Goal: Task Accomplishment & Management: Complete application form

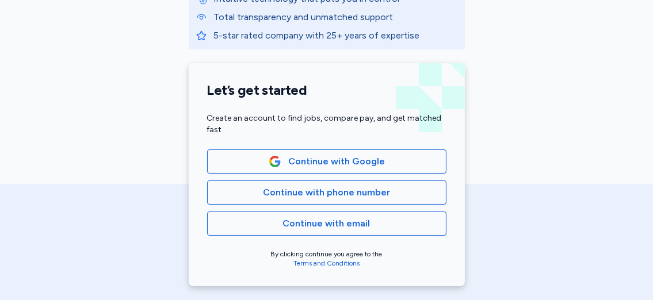
scroll to position [227, 0]
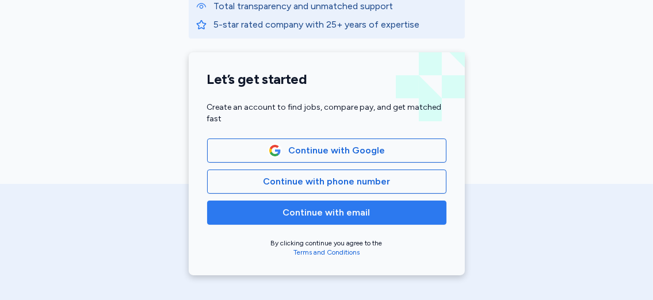
click at [365, 213] on span "Continue with email" at bounding box center [327, 213] width 220 height 14
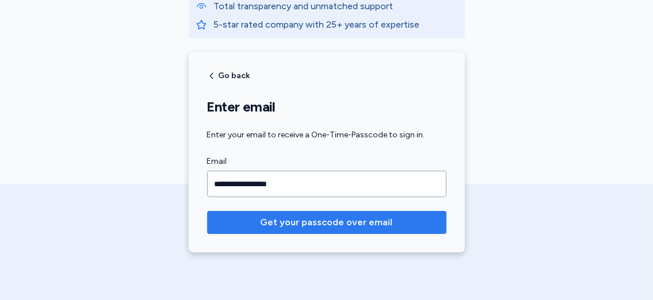
type input "**********"
click at [312, 223] on span "Get your passcode over email" at bounding box center [327, 223] width 132 height 14
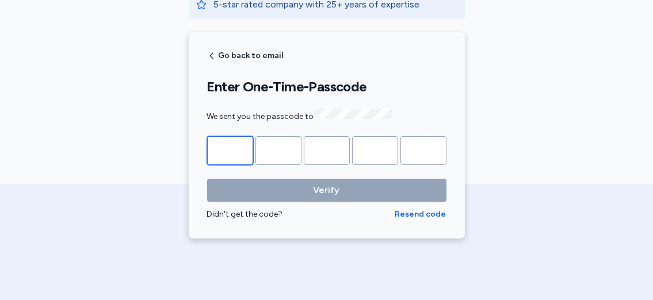
scroll to position [253, 0]
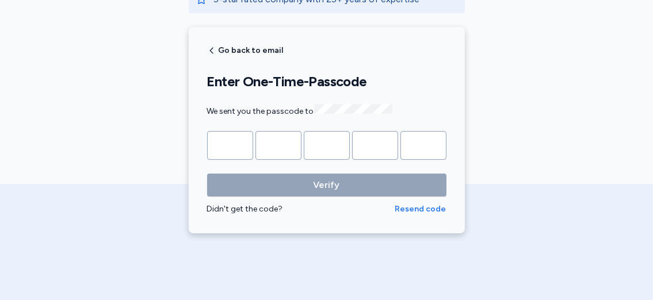
click at [419, 208] on span "Resend code" at bounding box center [420, 210] width 51 height 12
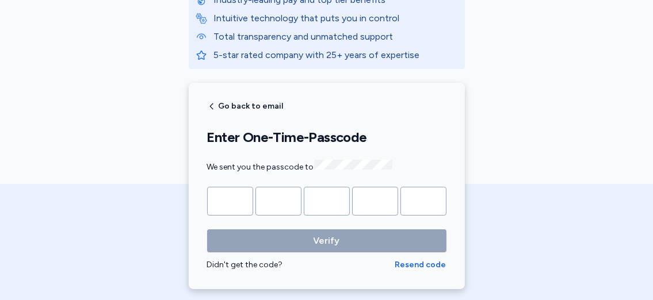
scroll to position [196, 0]
click at [254, 106] on span "Go back to email" at bounding box center [251, 107] width 65 height 8
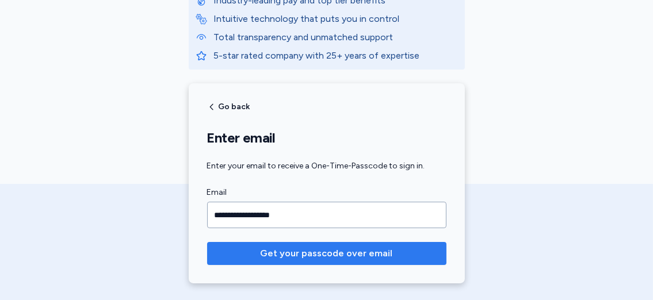
type input "**********"
click at [289, 253] on span "Get your passcode over email" at bounding box center [327, 254] width 132 height 14
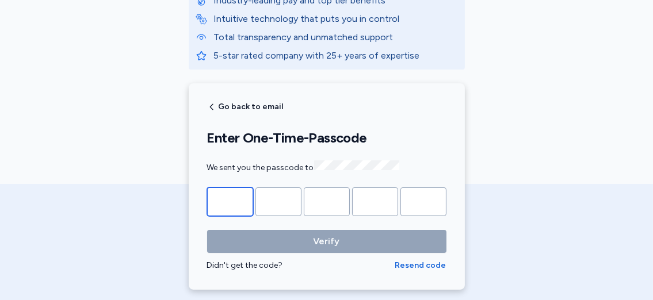
type input "*"
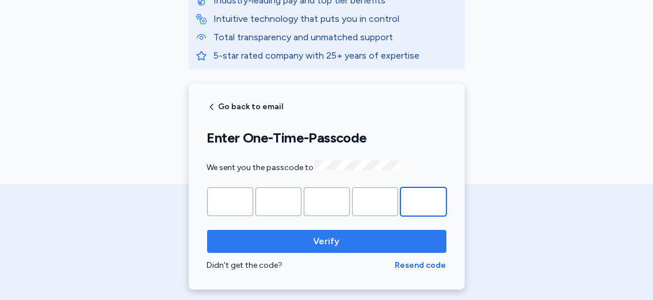
type input "*"
click at [283, 231] on button "Verify" at bounding box center [326, 241] width 239 height 23
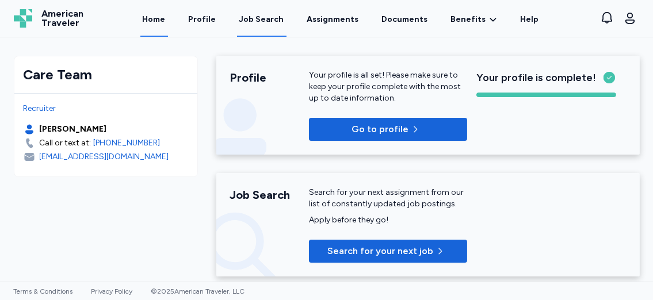
click at [267, 21] on div "Job Search" at bounding box center [261, 20] width 45 height 12
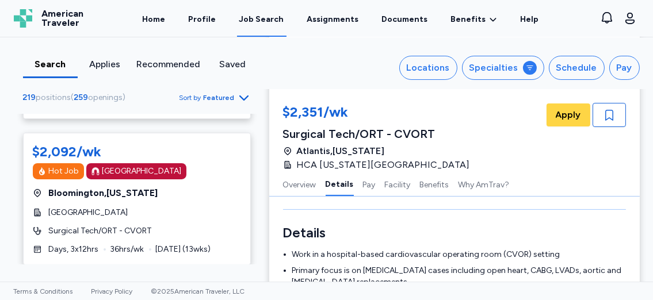
scroll to position [739, 0]
